Goal: Check status: Check status

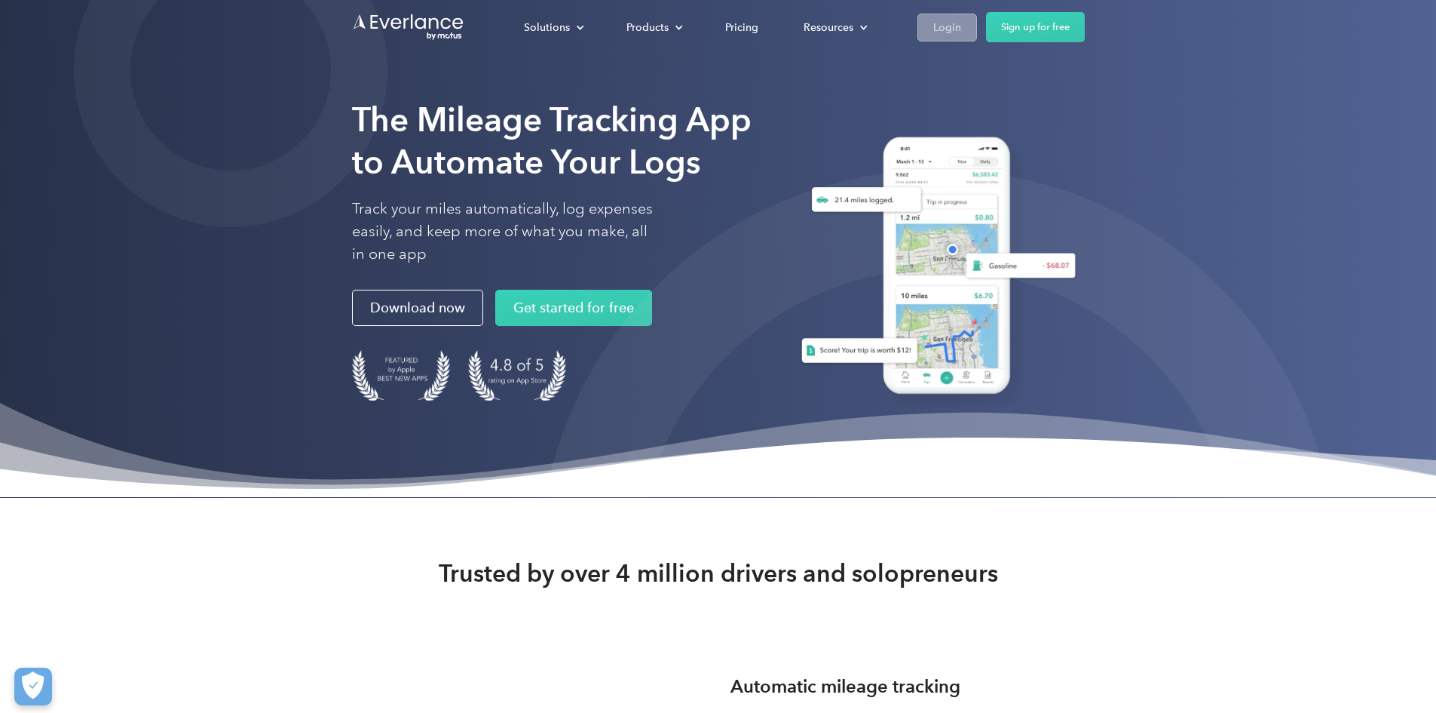
click at [977, 37] on link "Login" at bounding box center [948, 28] width 60 height 28
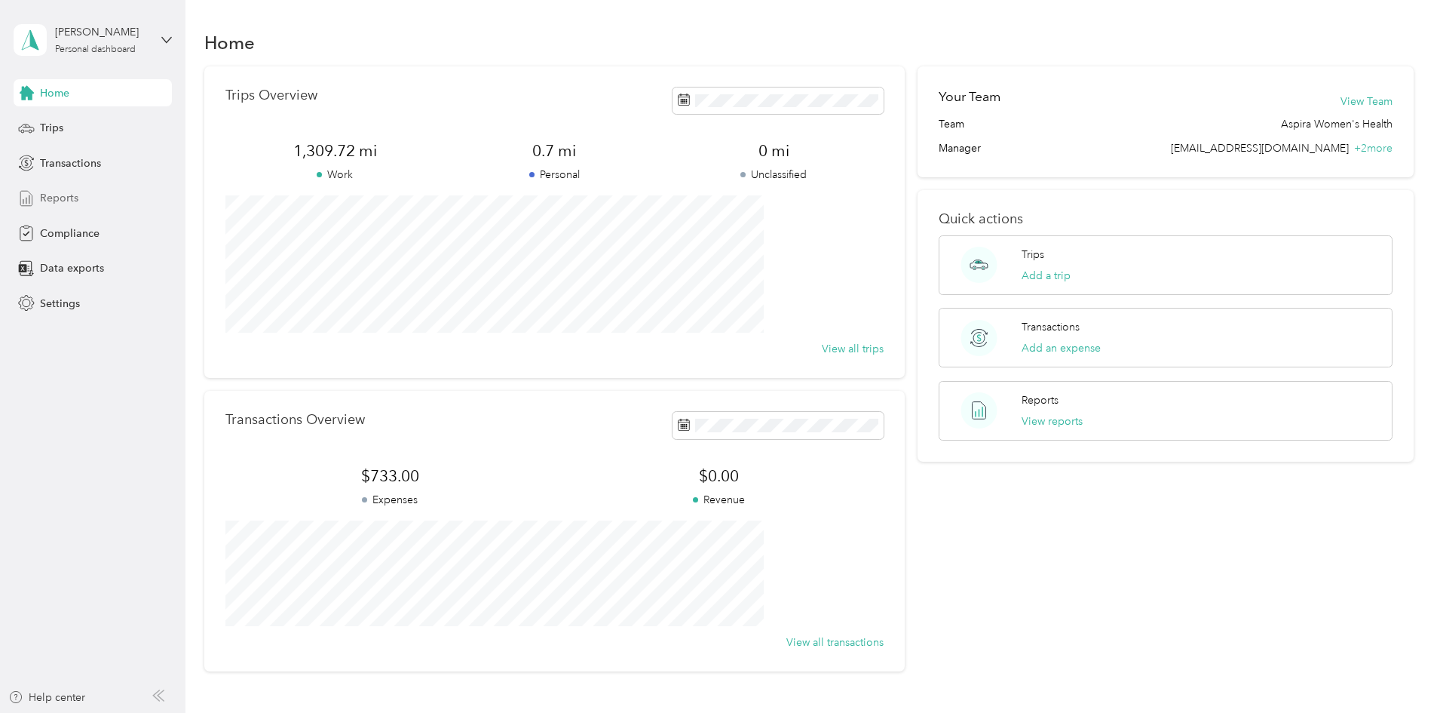
click at [71, 204] on span "Reports" at bounding box center [59, 198] width 38 height 16
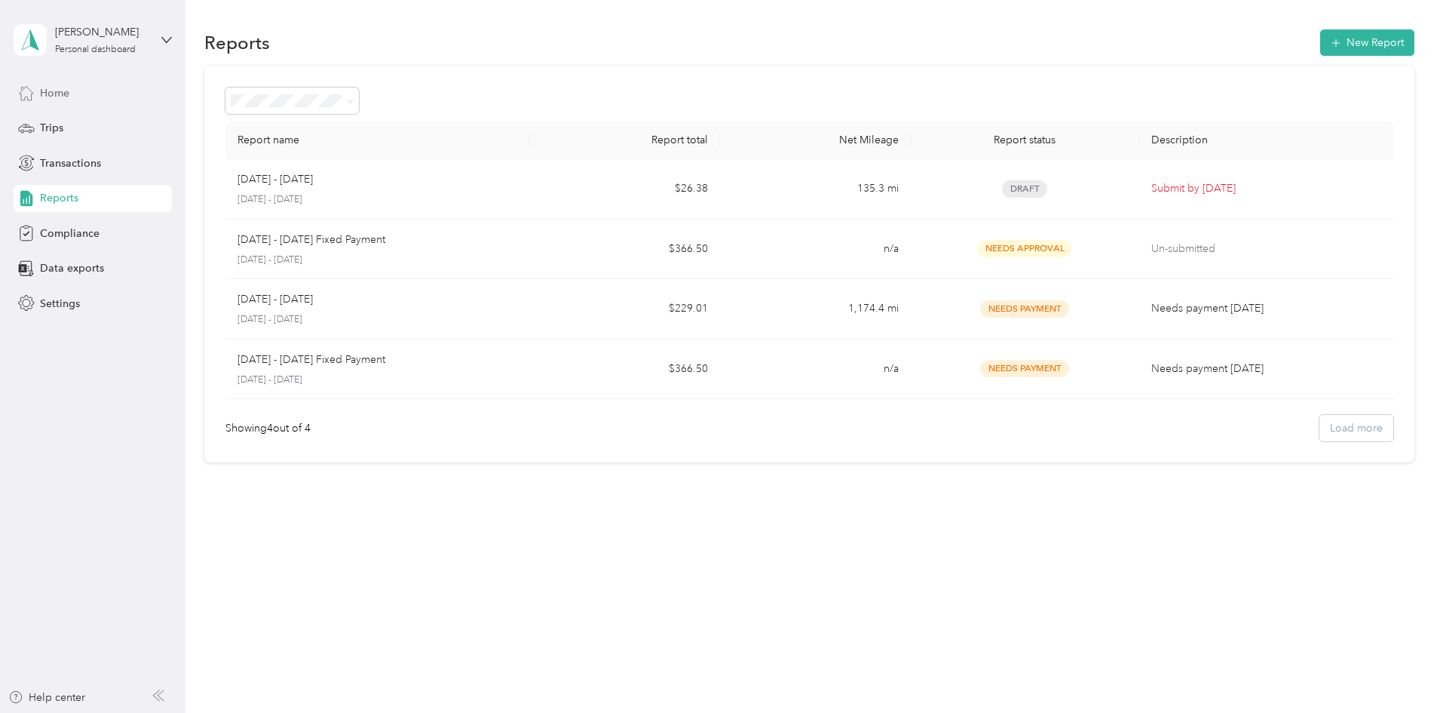
click at [46, 97] on span "Home" at bounding box center [54, 93] width 29 height 16
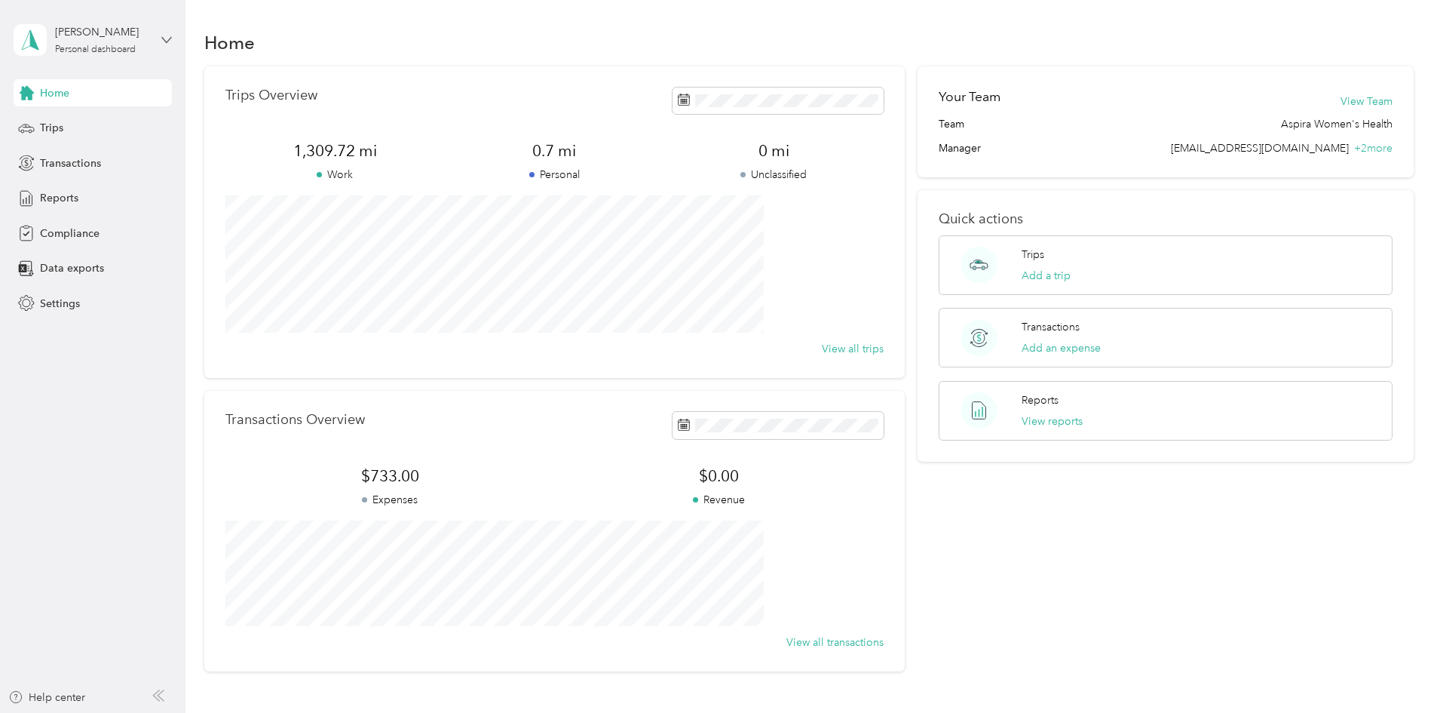
click at [167, 38] on icon at bounding box center [166, 40] width 11 height 11
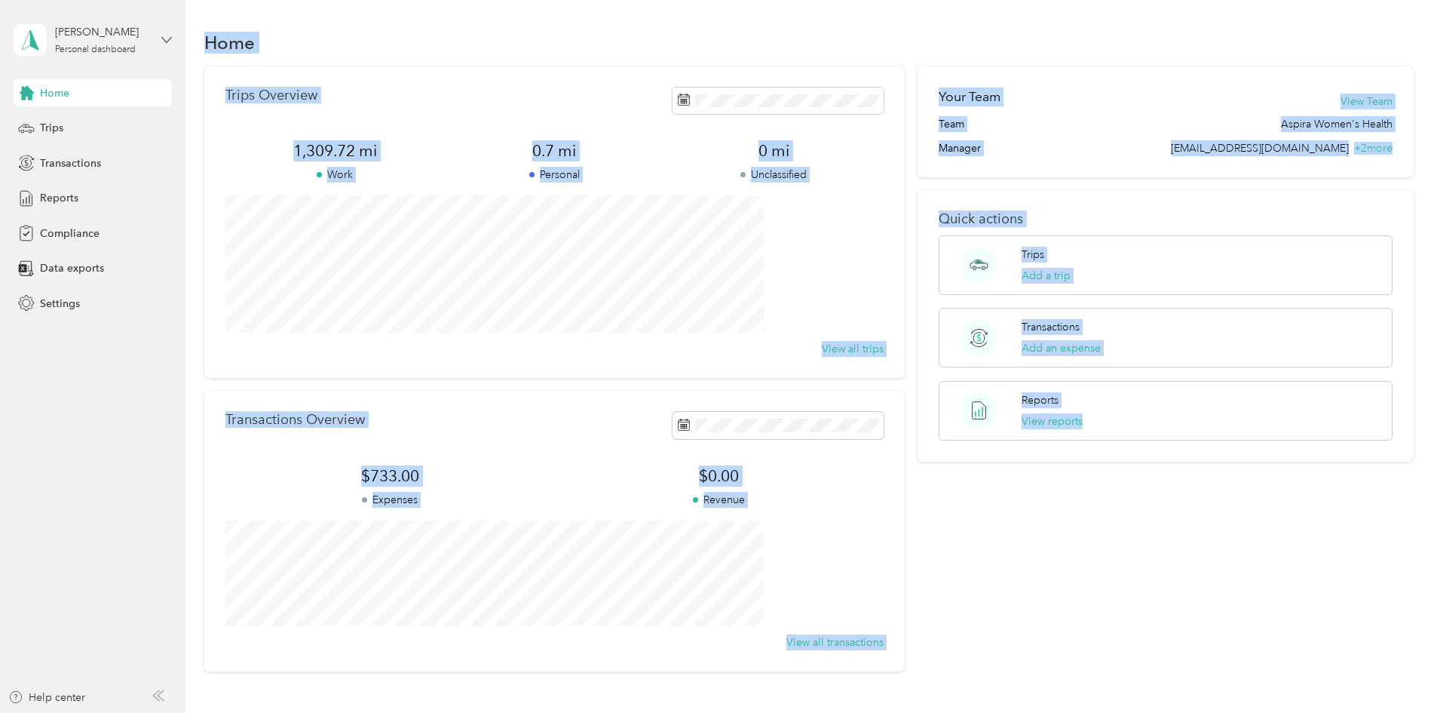
drag, startPoint x: 112, startPoint y: 82, endPoint x: 166, endPoint y: 44, distance: 66.1
click at [166, 44] on icon at bounding box center [166, 40] width 11 height 11
click at [213, 38] on div "Home" at bounding box center [809, 42] width 1210 height 32
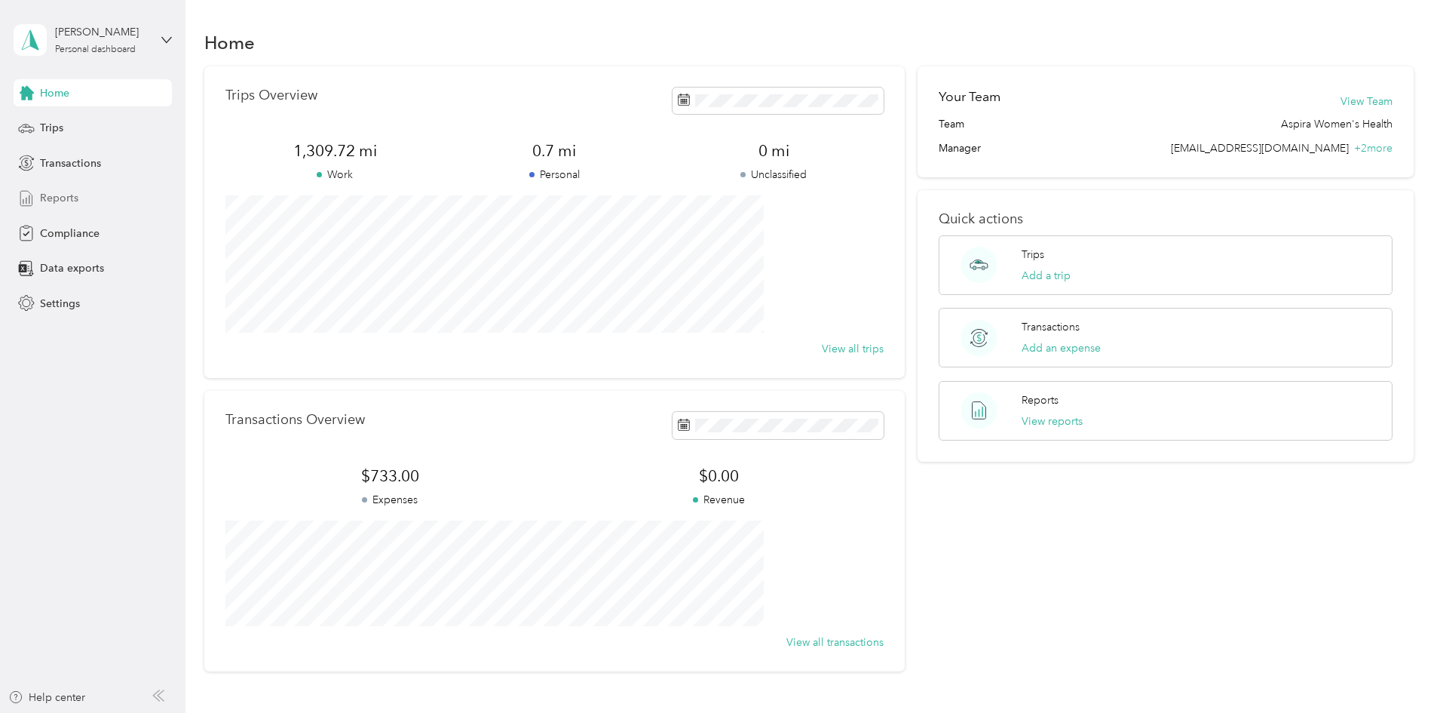
click at [88, 199] on div "Reports" at bounding box center [93, 198] width 158 height 27
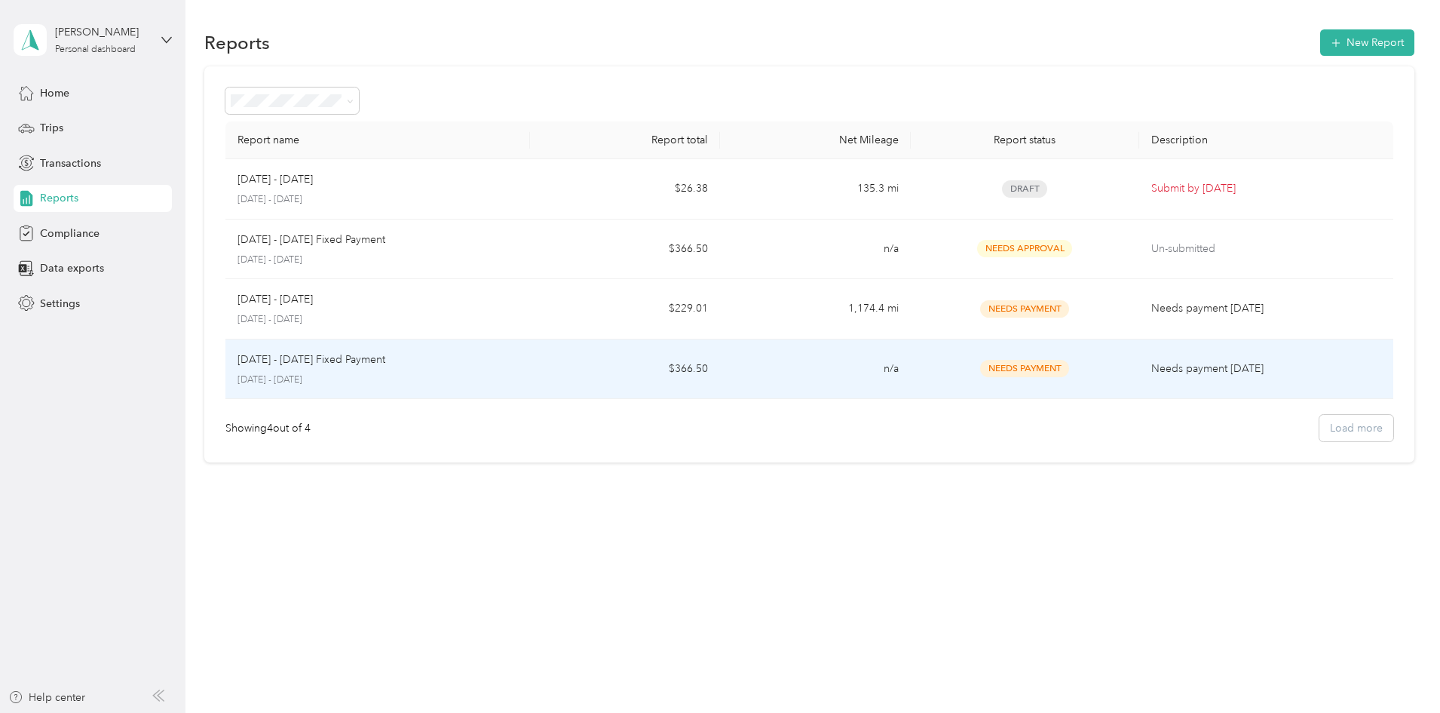
click at [499, 388] on td "[DATE] - [DATE] Fixed Payment [DATE] - [DATE]" at bounding box center [377, 369] width 305 height 60
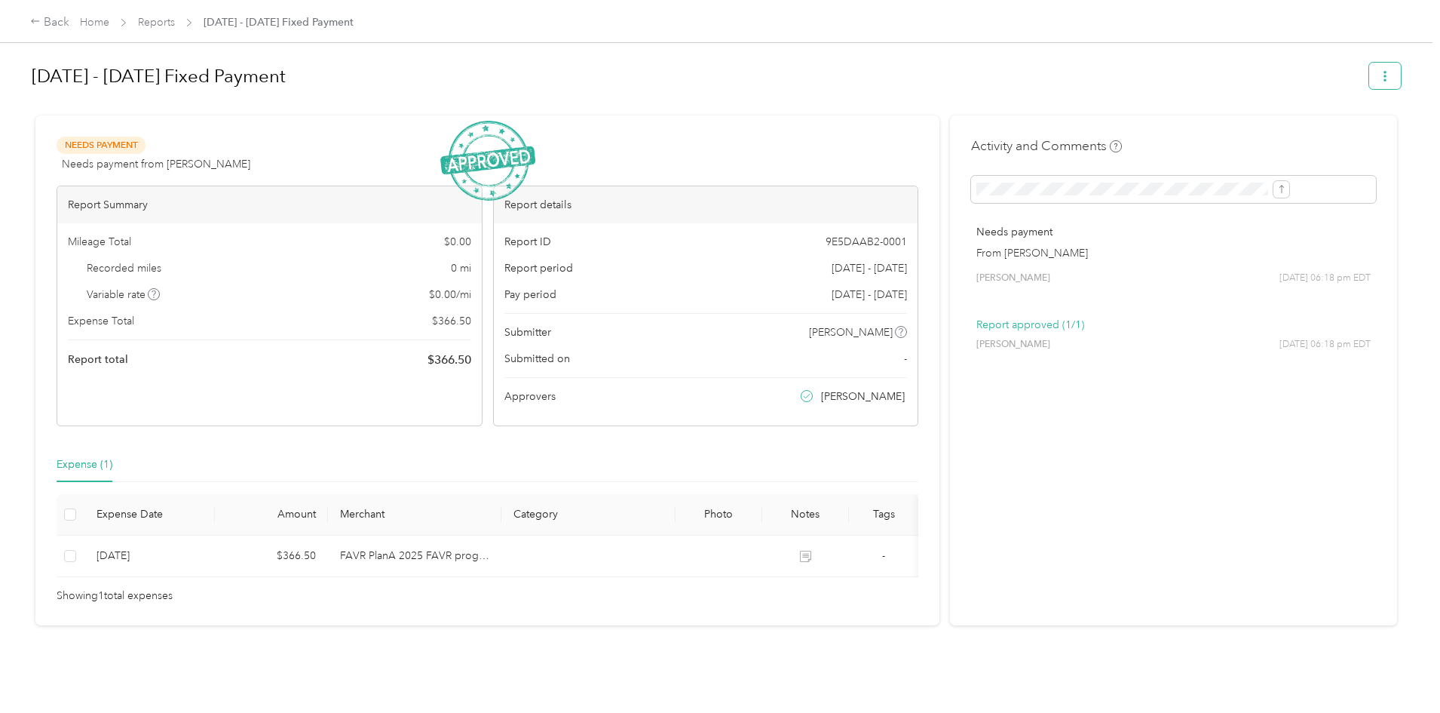
click at [1369, 84] on button "button" at bounding box center [1385, 76] width 32 height 26
click at [1095, 90] on h1 "[DATE] - [DATE] Fixed Payment" at bounding box center [695, 76] width 1327 height 36
click at [1016, 75] on h1 "[DATE] - [DATE] Fixed Payment" at bounding box center [695, 76] width 1327 height 36
click at [903, 97] on div "[DATE] - [DATE] Fixed Payment" at bounding box center [716, 79] width 1369 height 44
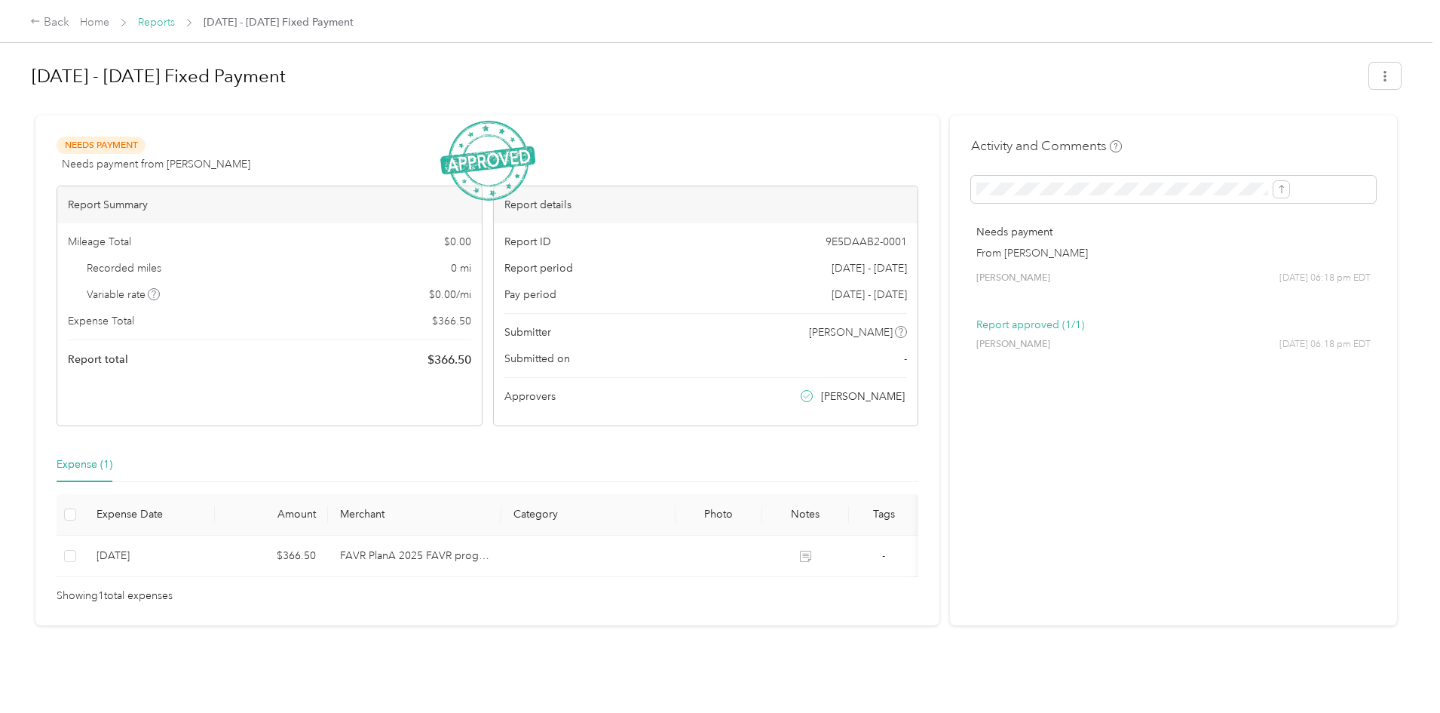
click at [175, 27] on link "Reports" at bounding box center [156, 22] width 37 height 13
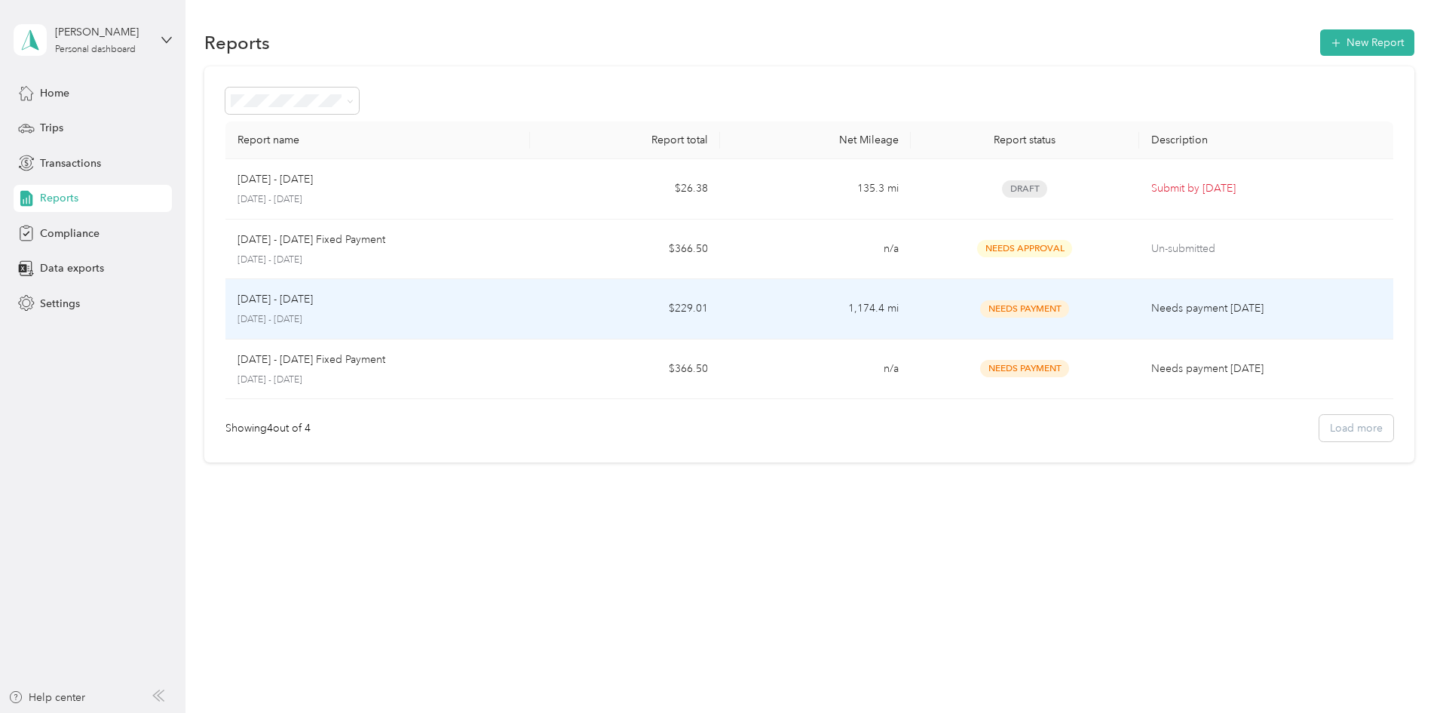
click at [483, 317] on p "[DATE] - [DATE]" at bounding box center [378, 320] width 280 height 14
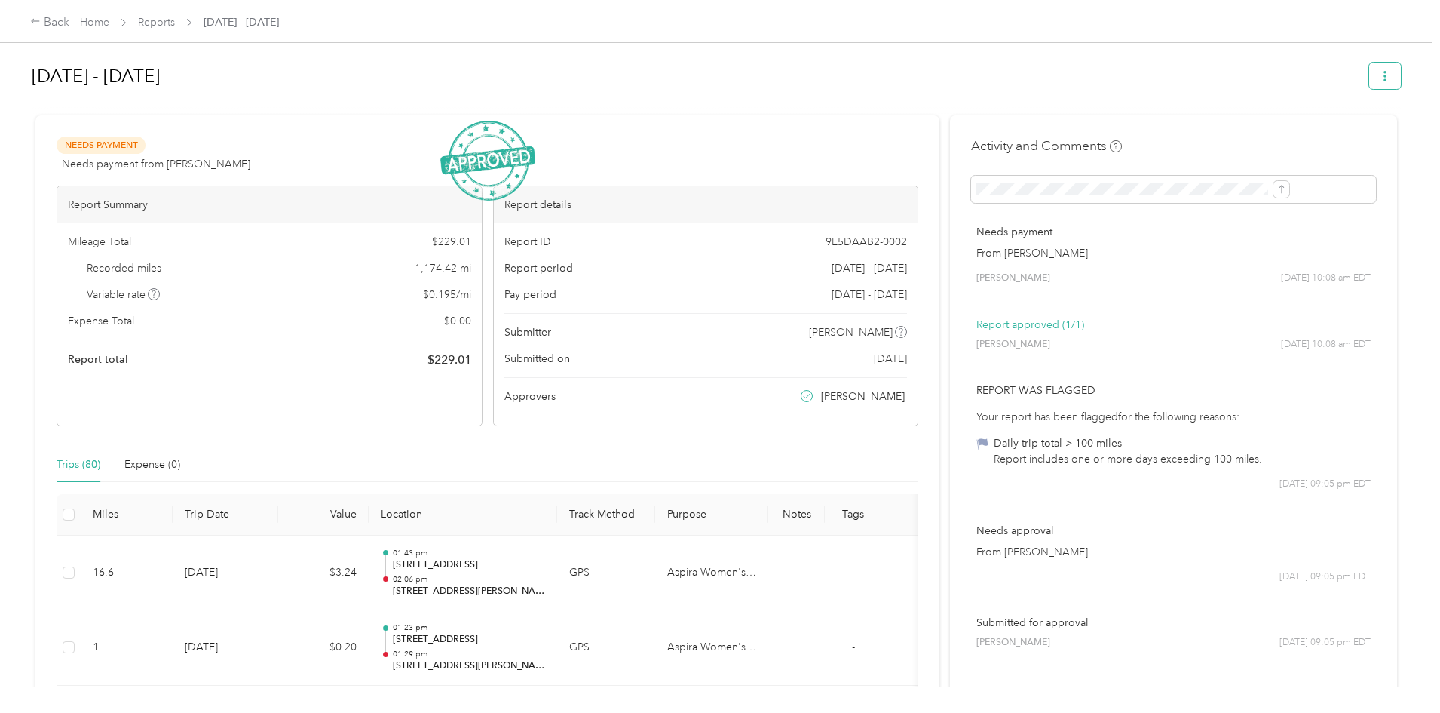
click at [1369, 83] on button "button" at bounding box center [1385, 76] width 32 height 26
click at [895, 116] on div at bounding box center [716, 109] width 1369 height 16
